Goal: Find specific page/section: Find specific page/section

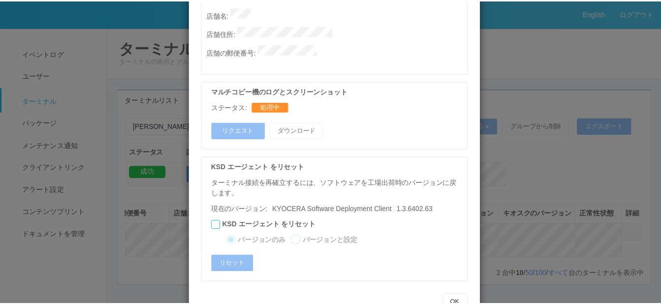
scroll to position [576, 0]
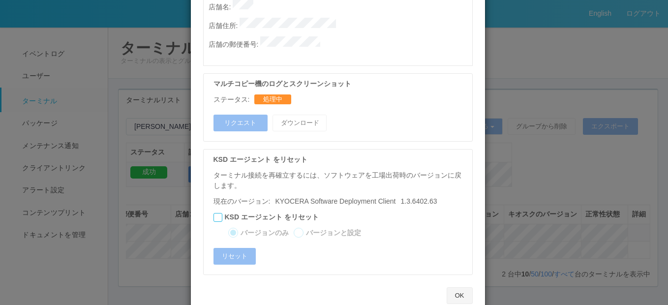
click at [451, 287] on button "OK" at bounding box center [460, 295] width 26 height 17
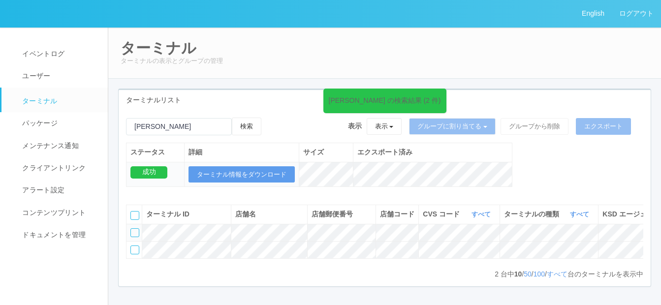
scroll to position [0, 213]
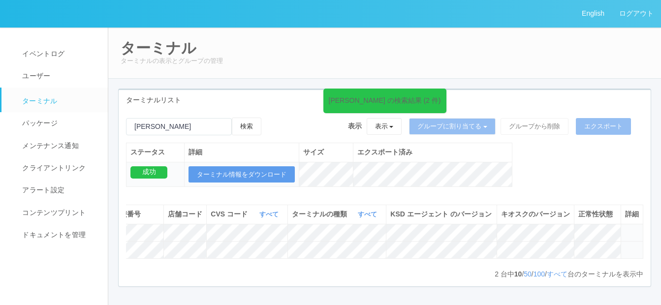
click at [625, 246] on icon at bounding box center [625, 246] width 0 height 0
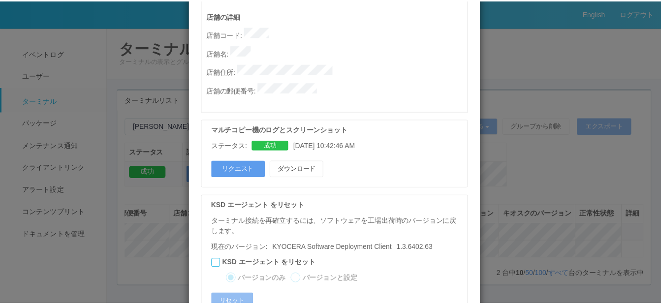
scroll to position [576, 0]
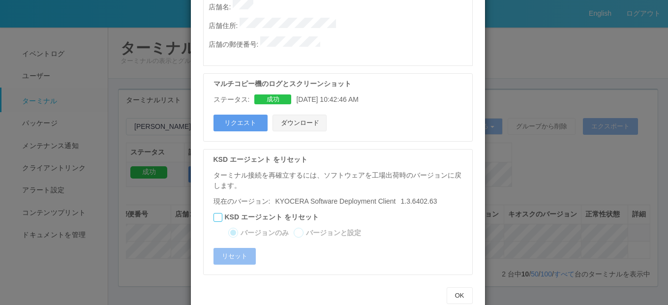
click at [294, 115] on button "ダウンロード" at bounding box center [300, 123] width 54 height 17
click at [458, 287] on button "OK" at bounding box center [460, 295] width 26 height 17
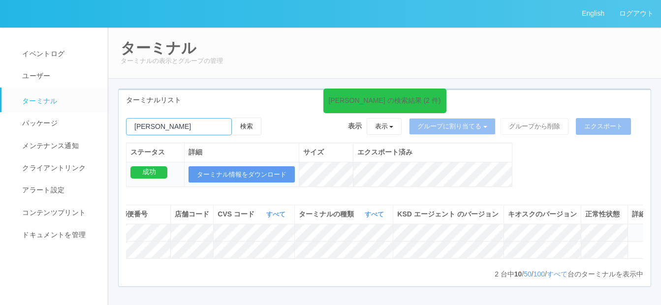
click at [173, 129] on input "emailSearch" at bounding box center [179, 126] width 106 height 17
type input "[PERSON_NAME]"
click at [261, 125] on button "検索" at bounding box center [247, 127] width 30 height 18
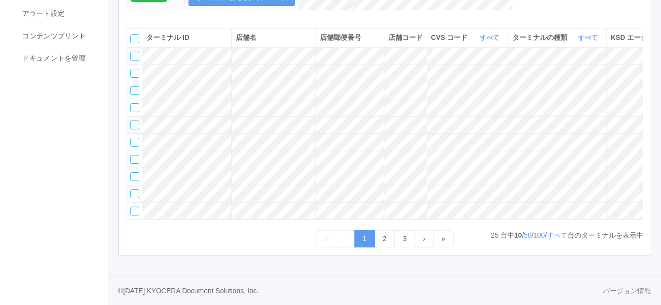
scroll to position [242, 0]
click at [384, 239] on link "2" at bounding box center [385, 238] width 21 height 17
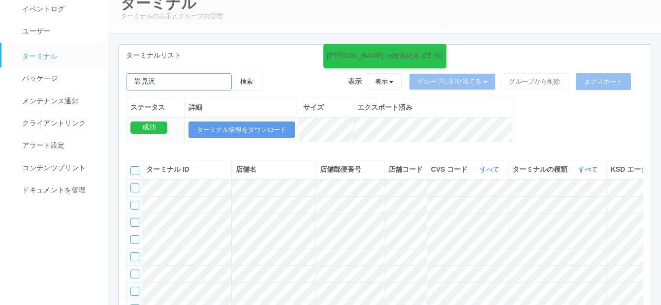
click at [133, 78] on input "emailSearch" at bounding box center [179, 81] width 106 height 17
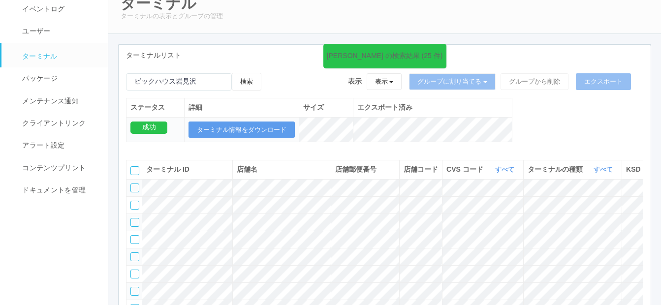
click at [255, 72] on div "岩見沢 の検索結果 (25 件) 検索 表示 表示 すべてのターミナル 未割り当てのターミナル グループを追加 グループ名を編集 アーカイブ済みのターミナル …" at bounding box center [385, 225] width 532 height 321
click at [255, 82] on button "検索" at bounding box center [247, 82] width 30 height 18
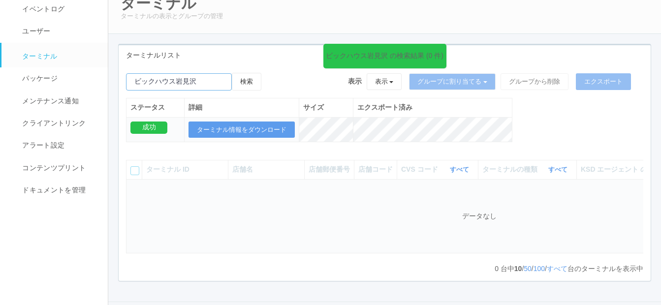
drag, startPoint x: 178, startPoint y: 80, endPoint x: 119, endPoint y: 80, distance: 58.6
click at [119, 80] on div "ビックハウス岩見沢 の検索結果 (0 件) 検索 表示 表示 すべてのターミナル 未割り当てのターミナル グループを追加 グループ名を編集 アーカイブ済みのタ…" at bounding box center [385, 113] width 532 height 80
type input "岩見沢"
click at [247, 75] on button "検索" at bounding box center [247, 82] width 30 height 18
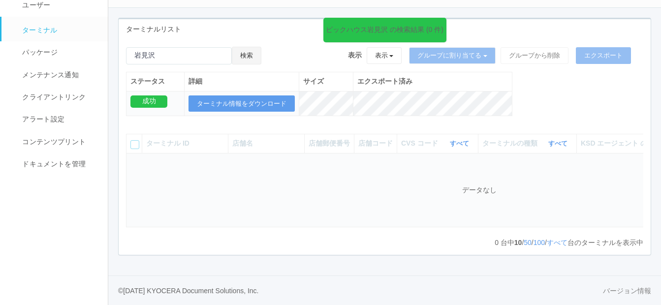
click at [254, 47] on button "検索" at bounding box center [247, 56] width 30 height 18
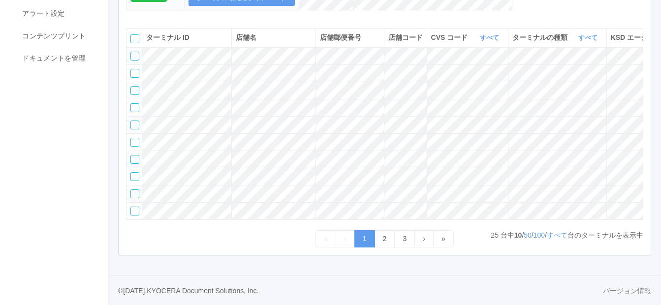
scroll to position [242, 0]
click at [382, 239] on link "2" at bounding box center [385, 238] width 21 height 17
click at [385, 239] on link "2" at bounding box center [385, 238] width 21 height 17
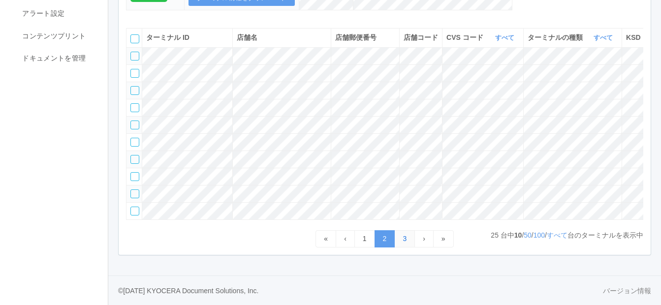
click at [407, 240] on link "3" at bounding box center [404, 238] width 21 height 17
click at [406, 238] on link "3" at bounding box center [404, 238] width 21 height 17
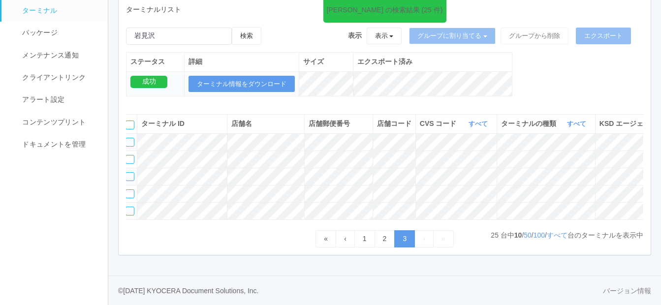
scroll to position [0, 0]
